Goal: Task Accomplishment & Management: Manage account settings

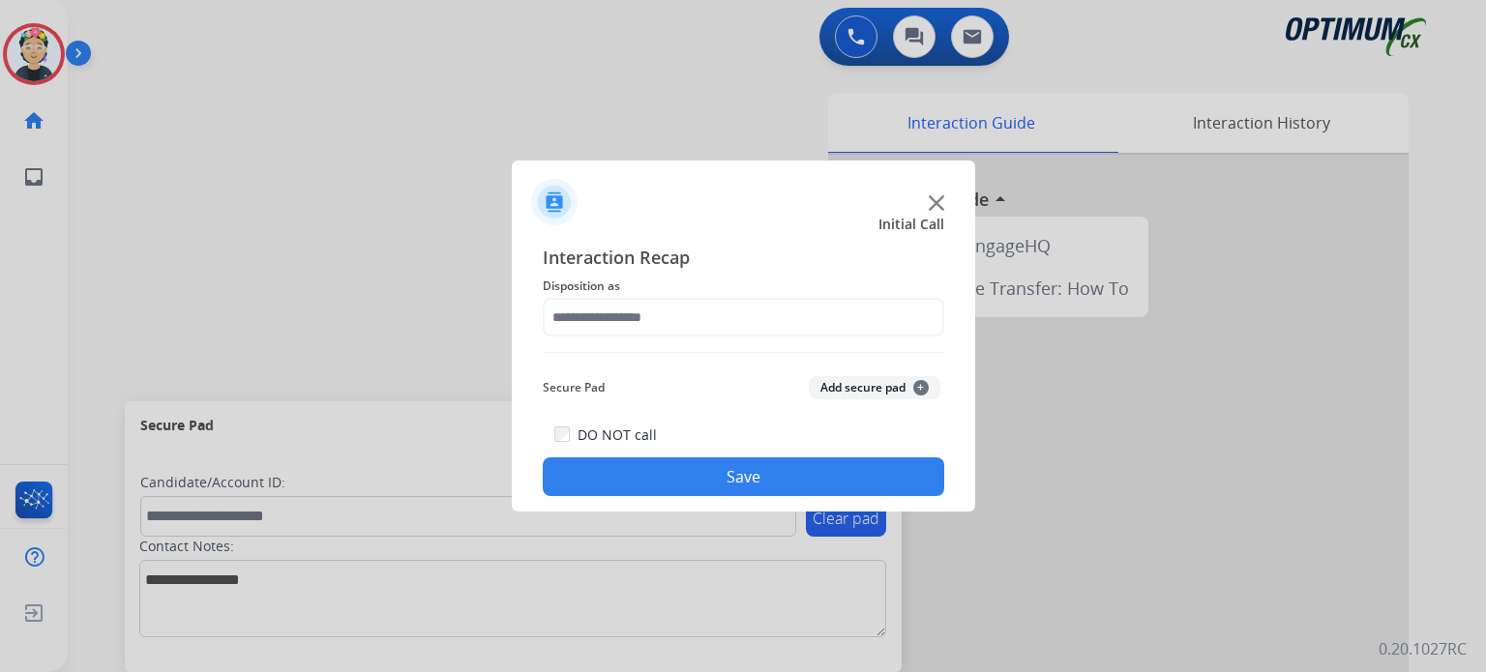
click at [945, 204] on div at bounding box center [743, 195] width 463 height 68
click at [932, 200] on img at bounding box center [936, 202] width 15 height 15
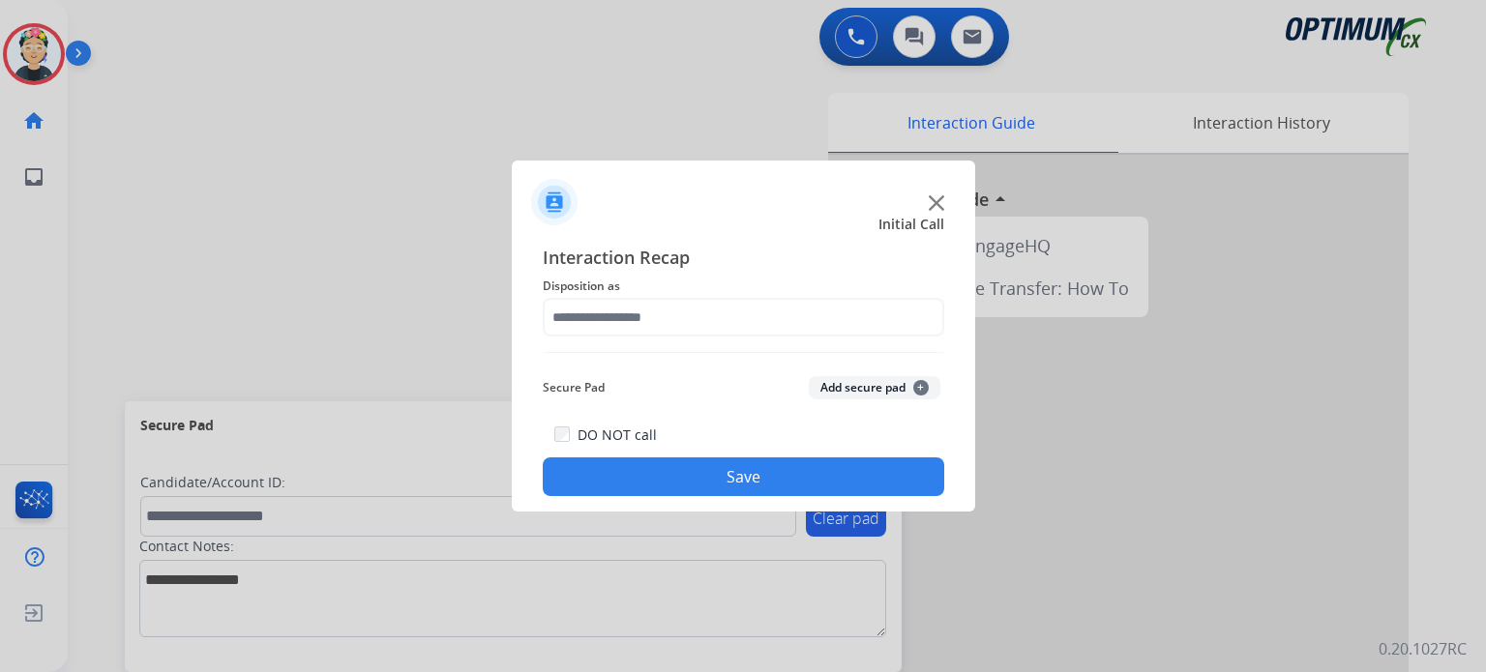
click at [932, 200] on div at bounding box center [1118, 516] width 580 height 722
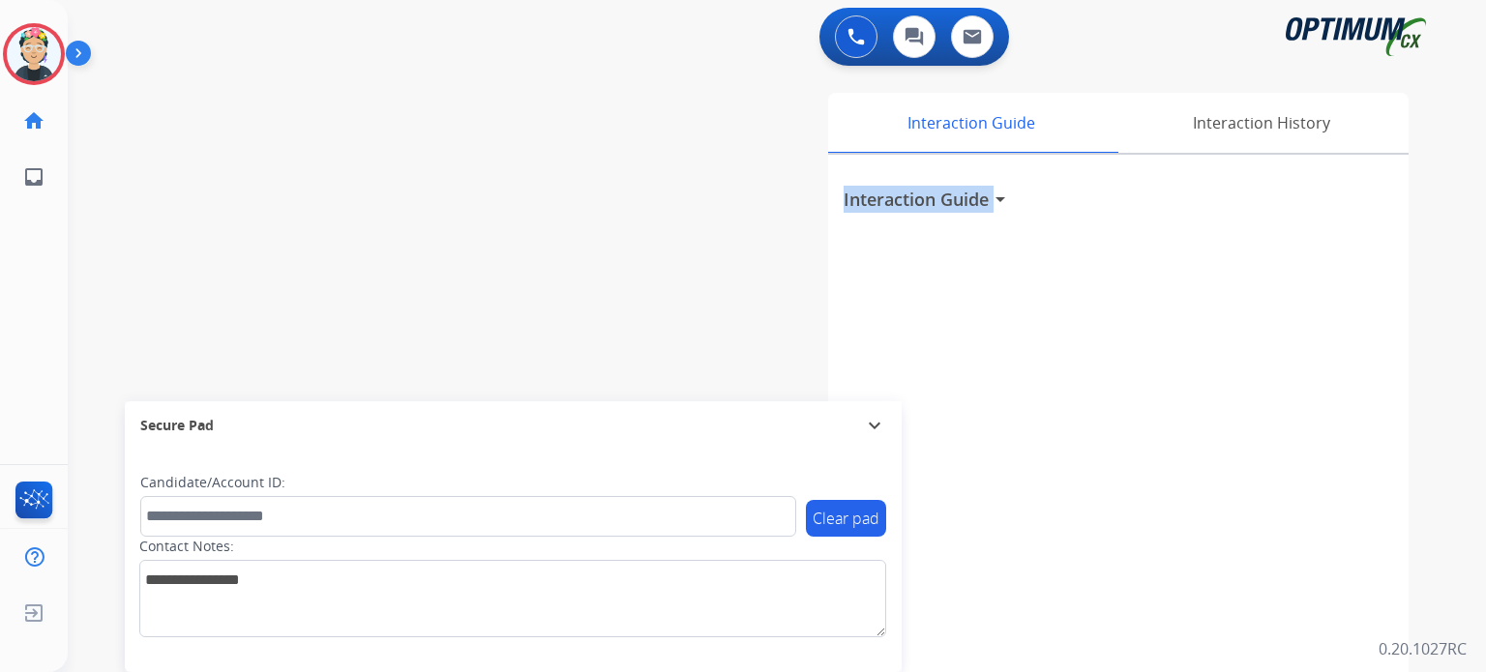
click at [932, 200] on h3 "Interaction Guide" at bounding box center [915, 199] width 145 height 27
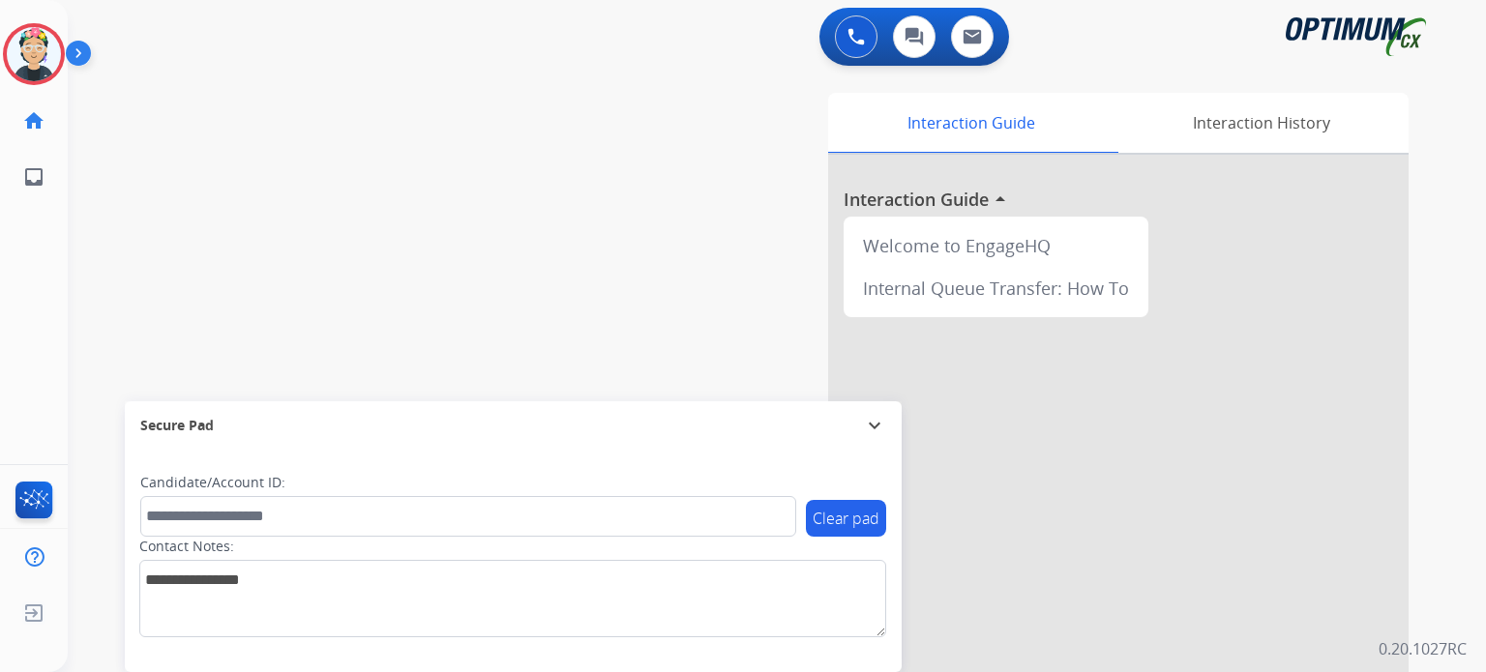
click at [932, 200] on div at bounding box center [1118, 516] width 580 height 722
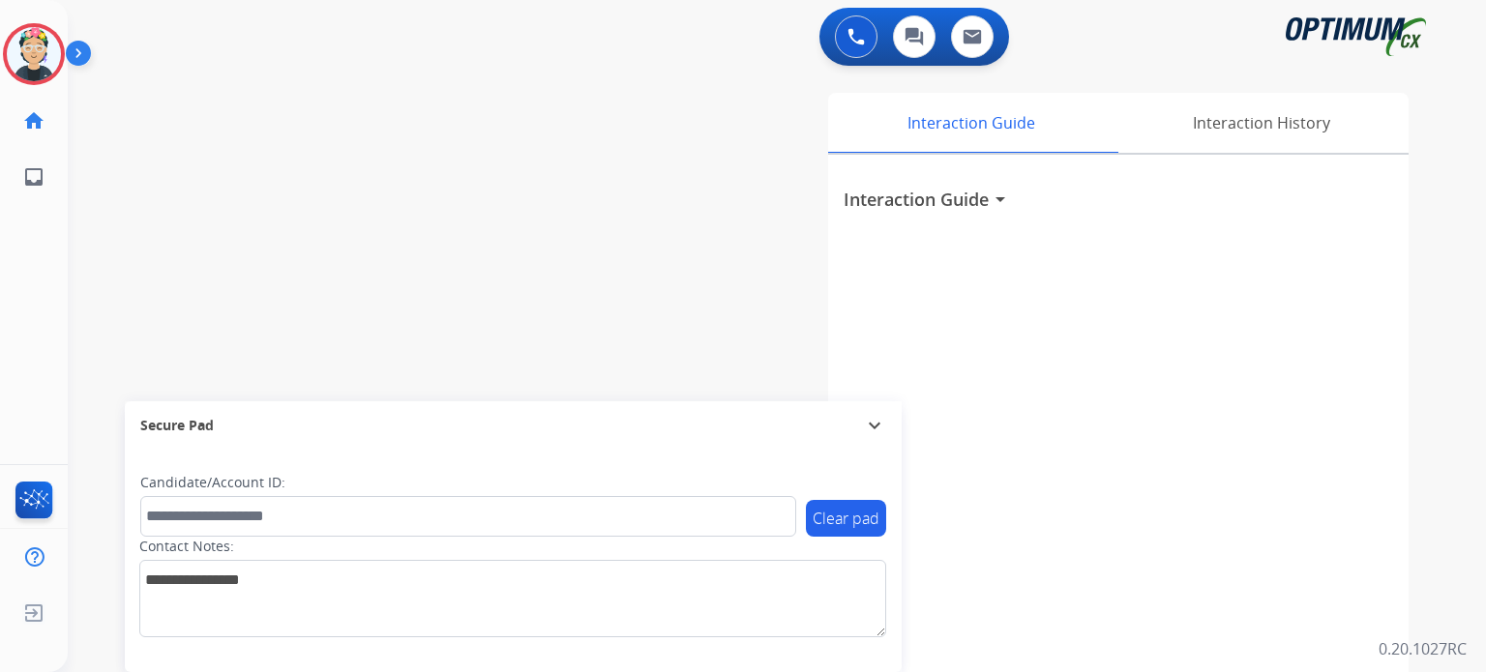
click at [876, 425] on mat-icon "expand_more" at bounding box center [874, 425] width 23 height 23
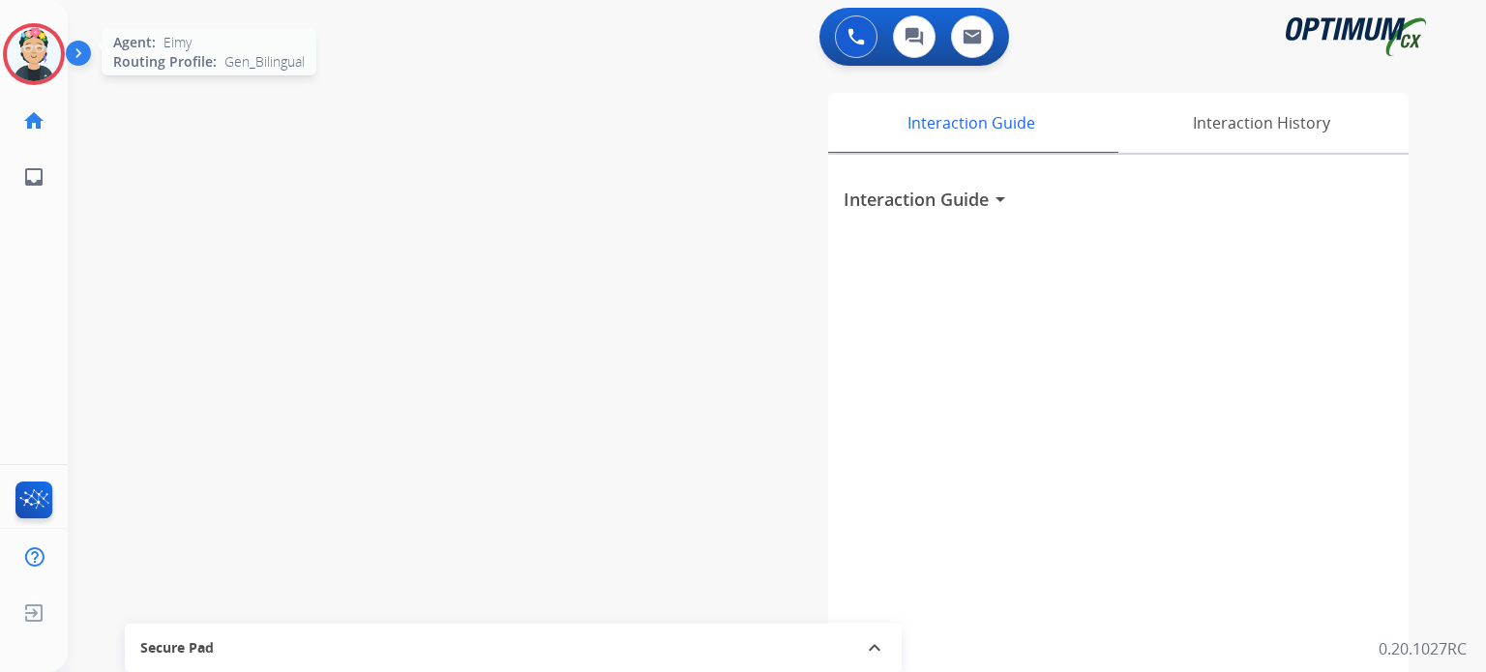
drag, startPoint x: 24, startPoint y: 39, endPoint x: 35, endPoint y: 54, distance: 18.8
click at [24, 40] on img at bounding box center [34, 54] width 54 height 54
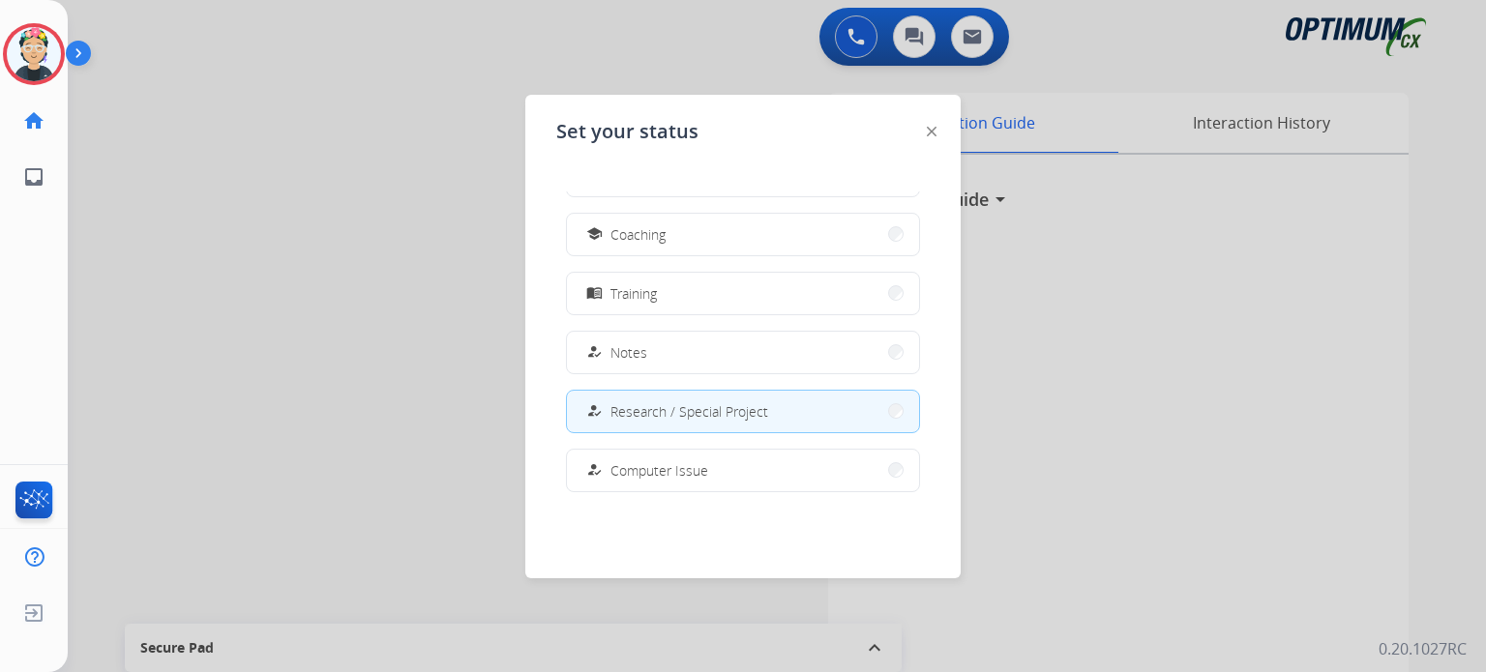
scroll to position [482, 0]
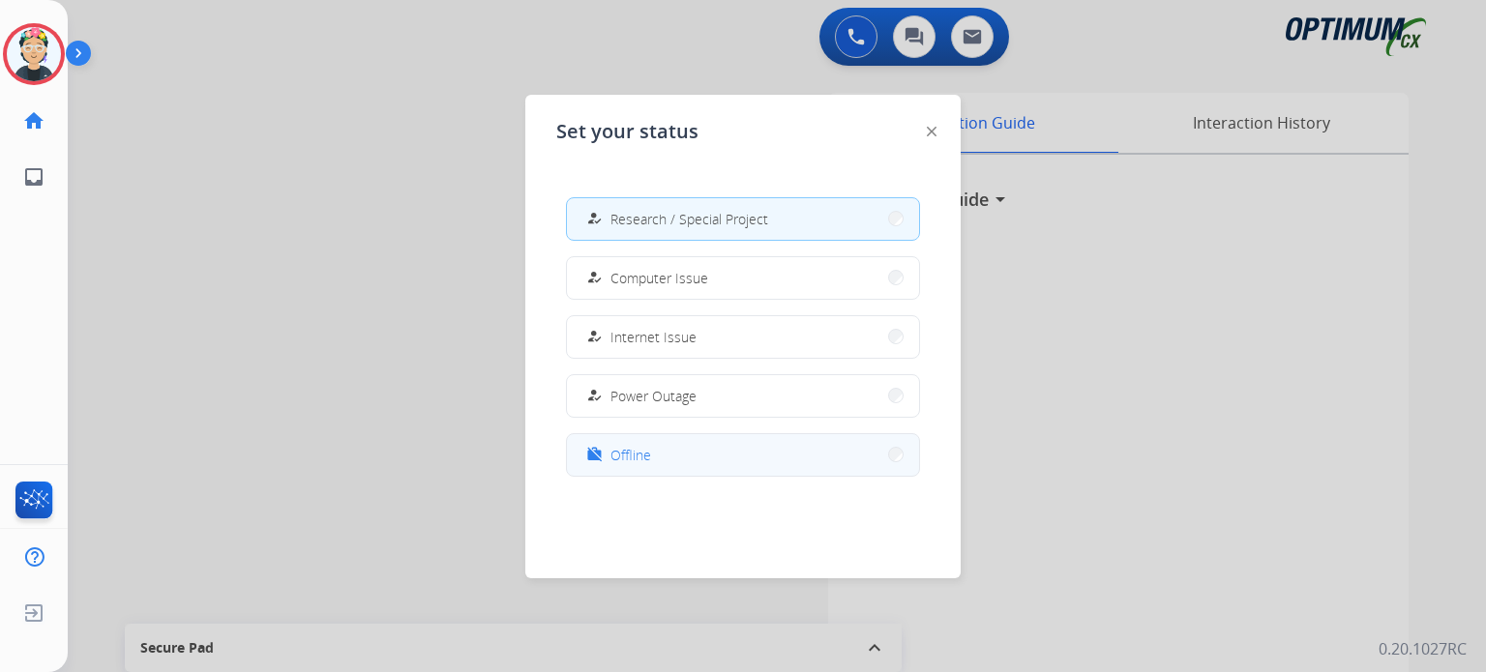
click at [681, 458] on button "work_off Offline" at bounding box center [743, 455] width 352 height 42
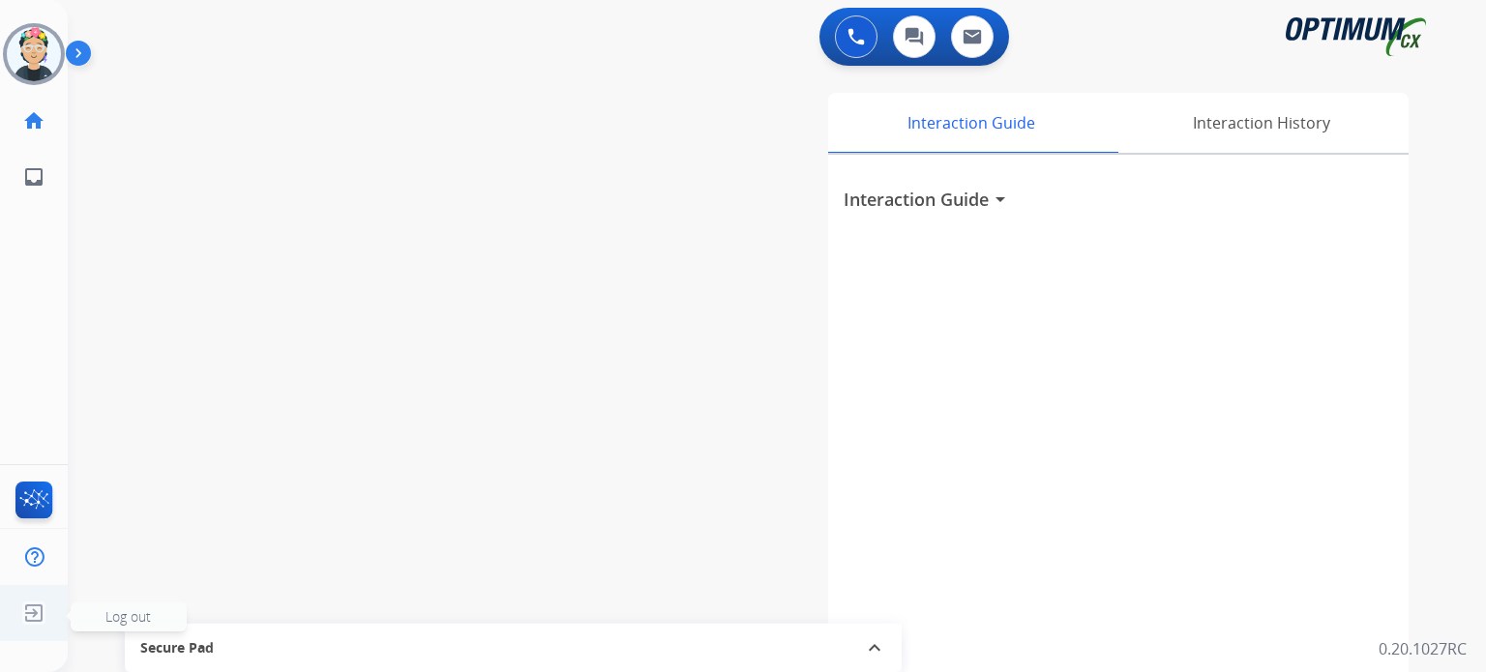
click at [37, 610] on img at bounding box center [33, 613] width 35 height 37
click at [119, 619] on span "Log out" at bounding box center [127, 616] width 45 height 18
